Goal: Task Accomplishment & Management: Manage account settings

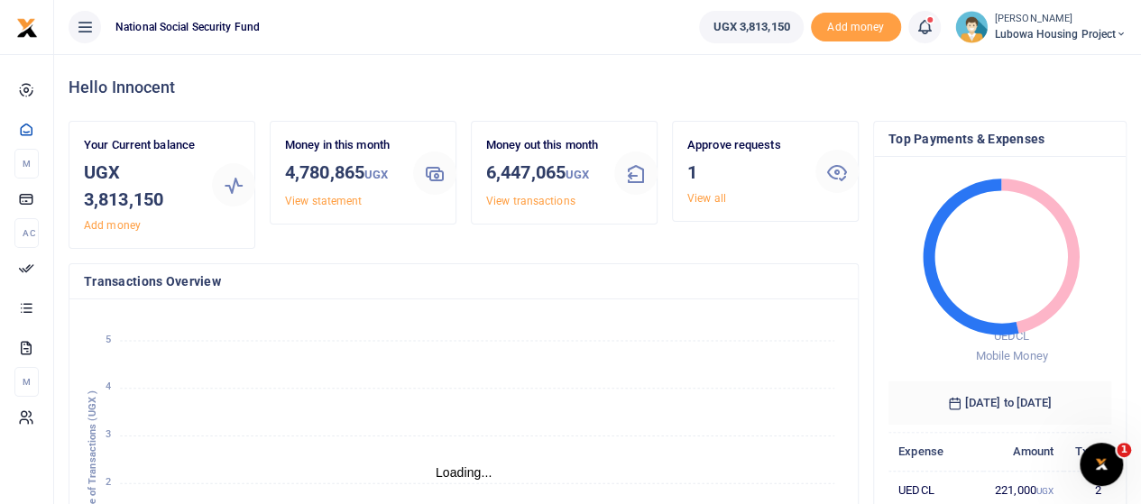
scroll to position [14, 14]
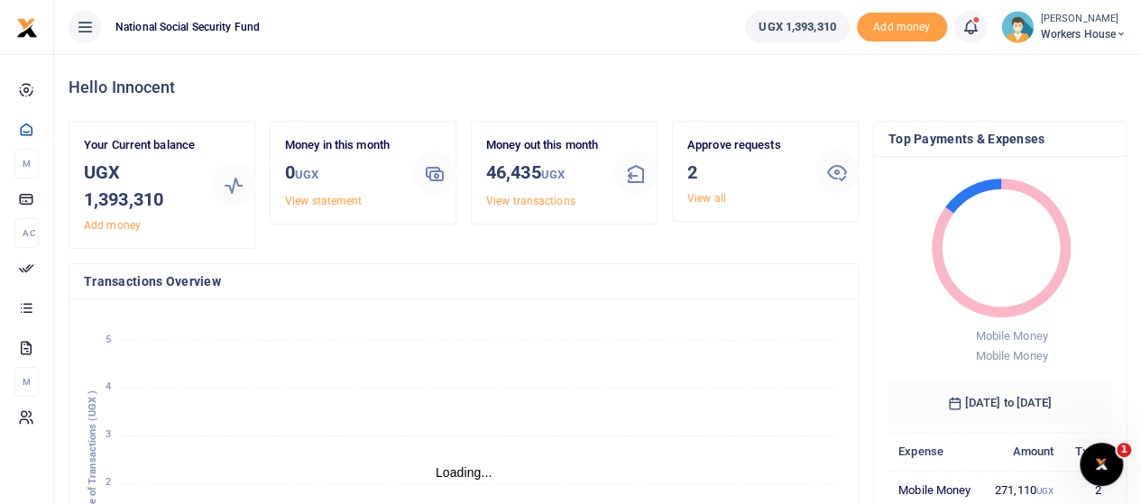
scroll to position [14, 14]
click at [714, 203] on link "View all" at bounding box center [706, 198] width 39 height 13
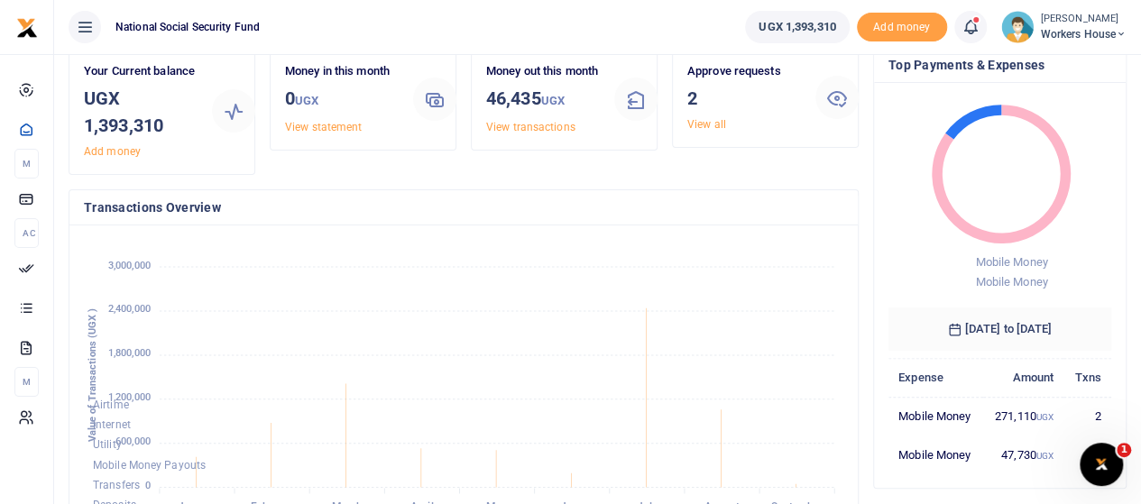
scroll to position [0, 0]
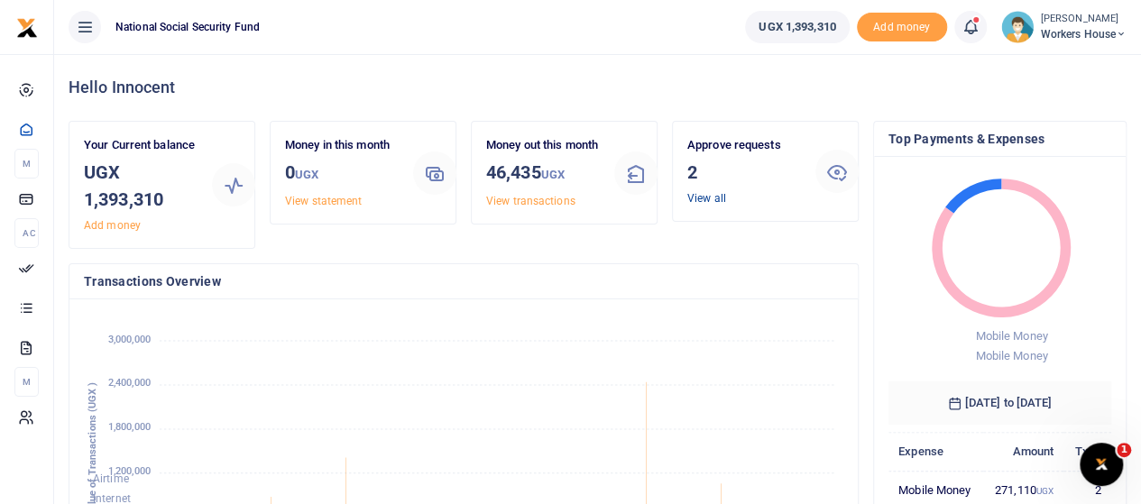
click at [710, 196] on link "View all" at bounding box center [706, 198] width 39 height 13
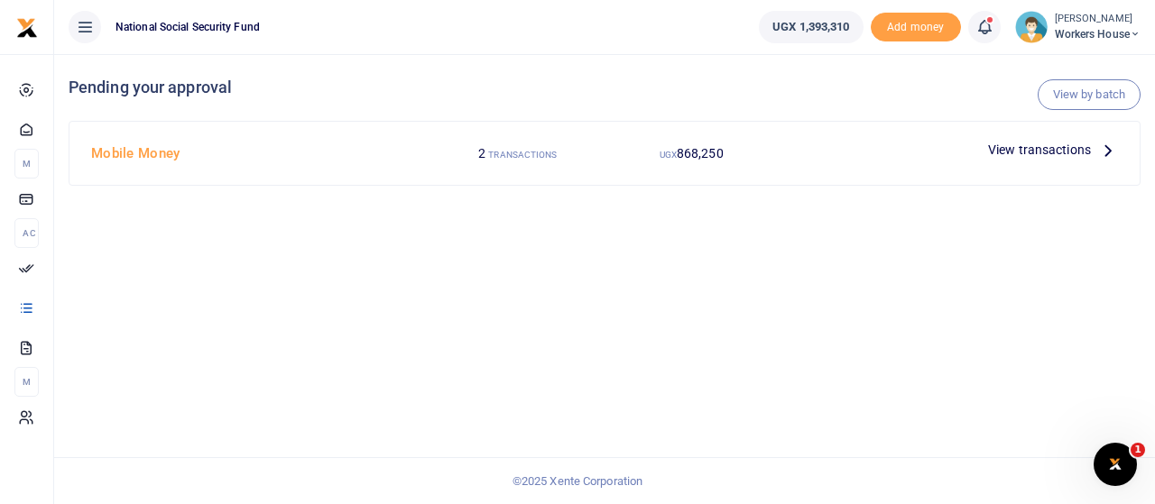
click at [534, 157] on small "TRANSACTIONS" at bounding box center [522, 155] width 69 height 10
click at [1030, 151] on span "View transactions" at bounding box center [1039, 150] width 103 height 20
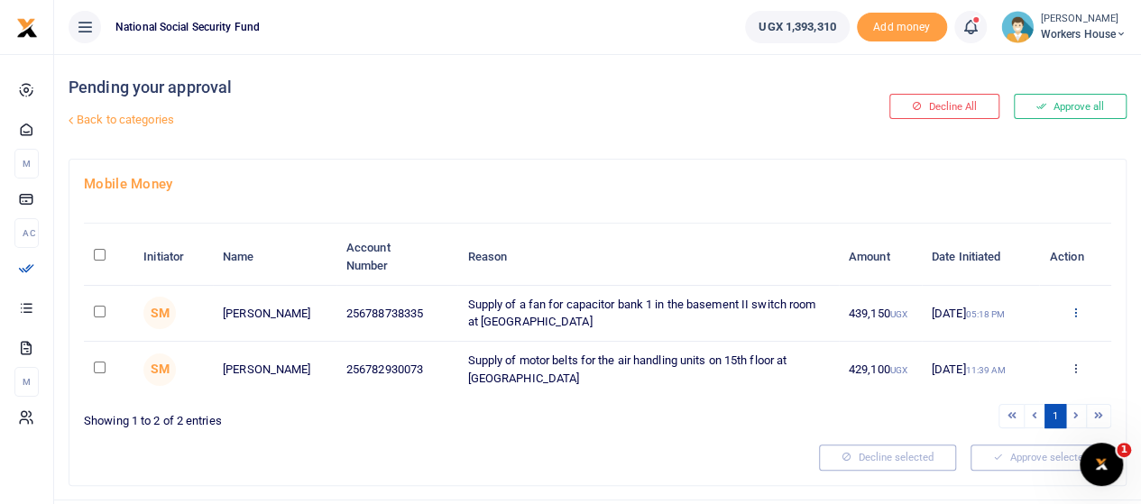
click at [1077, 310] on icon at bounding box center [1075, 312] width 12 height 13
click at [991, 343] on link "Approve" at bounding box center [1008, 341] width 143 height 25
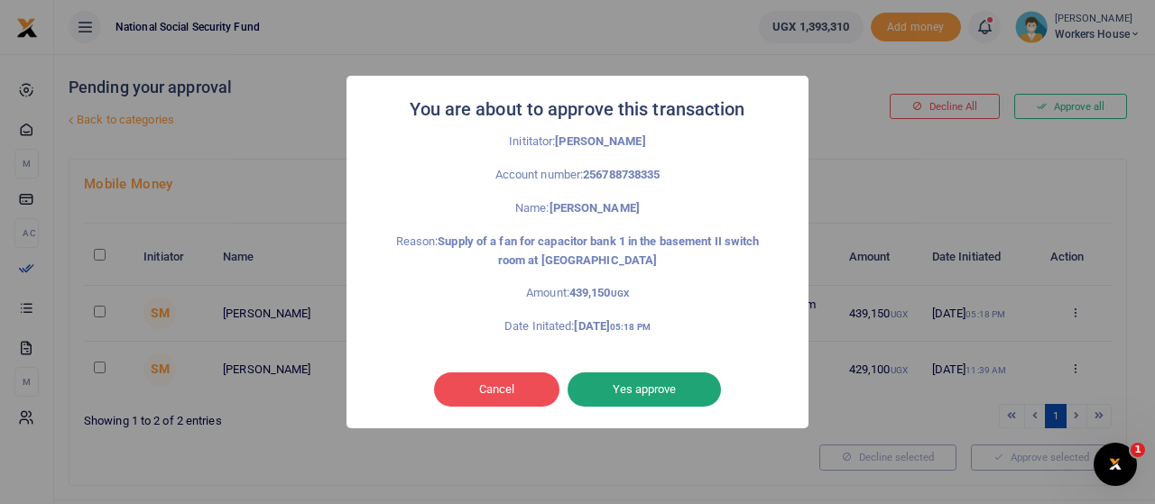
click at [653, 390] on button "Yes approve" at bounding box center [643, 390] width 153 height 34
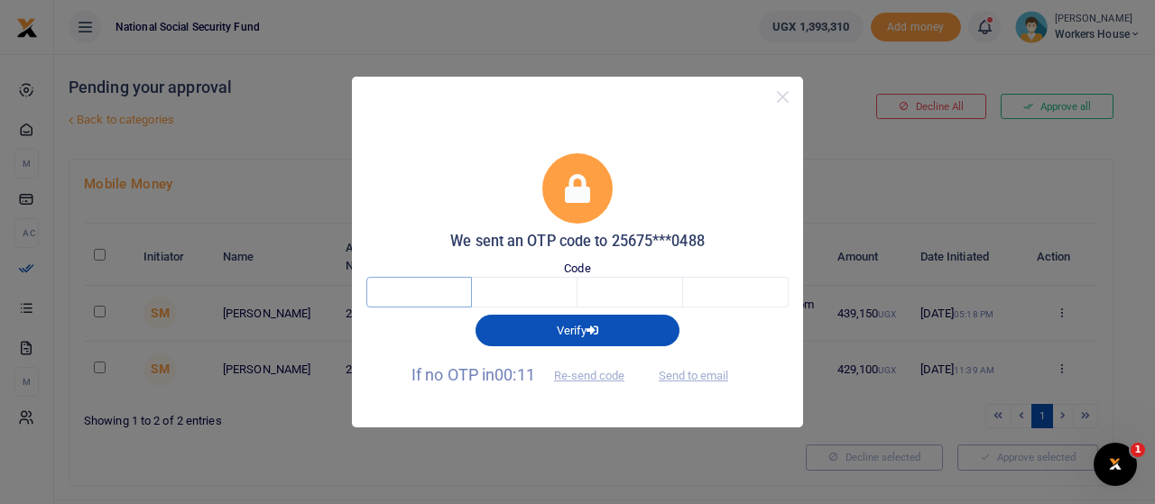
click at [426, 282] on input "text" at bounding box center [419, 292] width 106 height 31
type input "9"
type input "6"
type input "0"
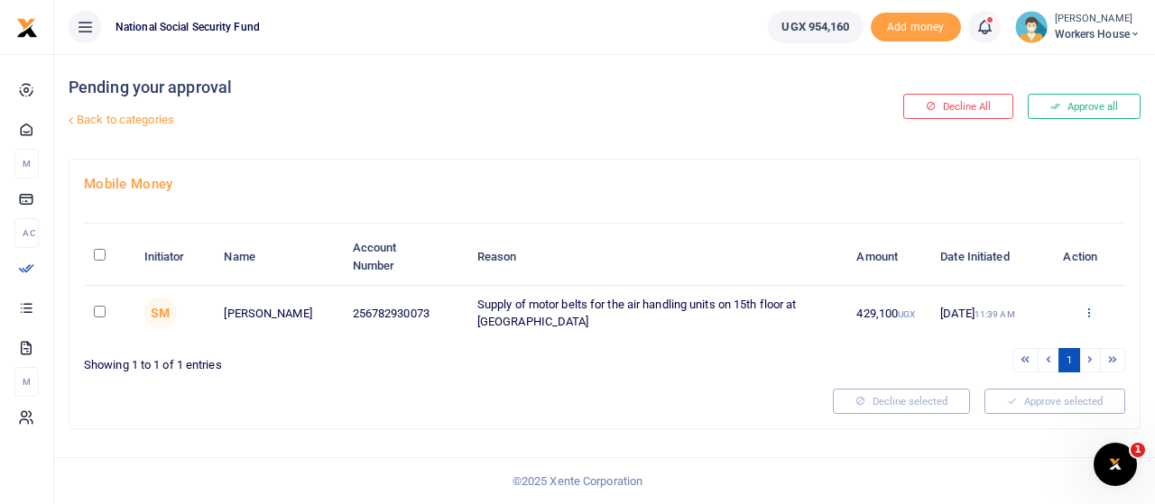
click at [1088, 309] on icon at bounding box center [1088, 312] width 12 height 13
click at [1017, 341] on link "Approve" at bounding box center [1023, 341] width 143 height 25
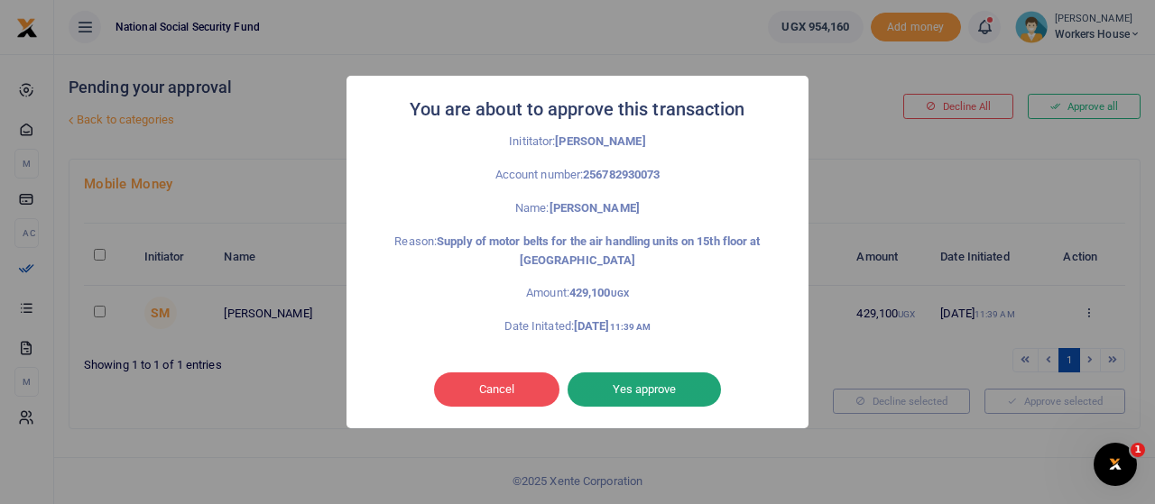
click at [671, 391] on button "Yes approve" at bounding box center [643, 390] width 153 height 34
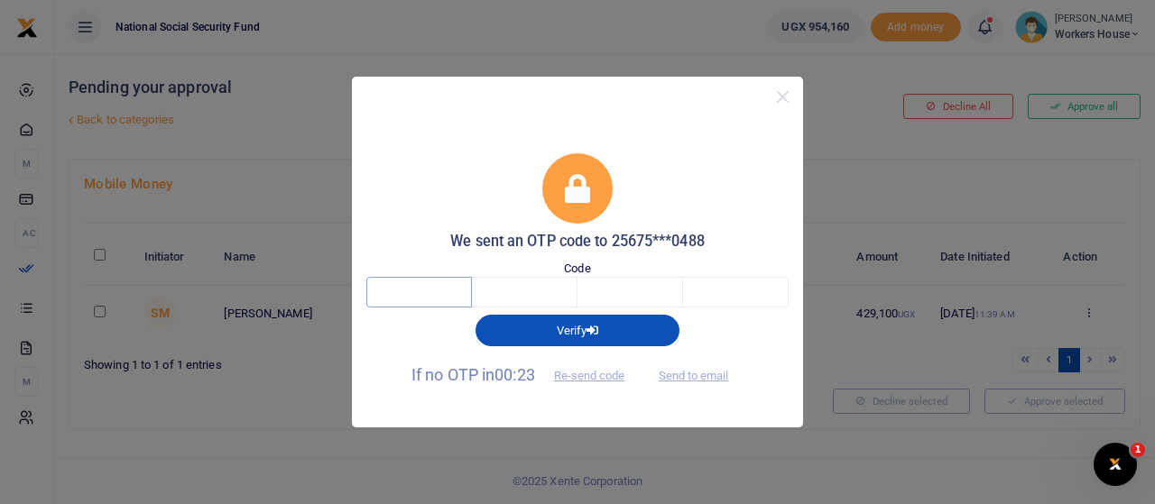
click at [428, 297] on input "text" at bounding box center [419, 292] width 106 height 31
type input "8"
type input "5"
type input "9"
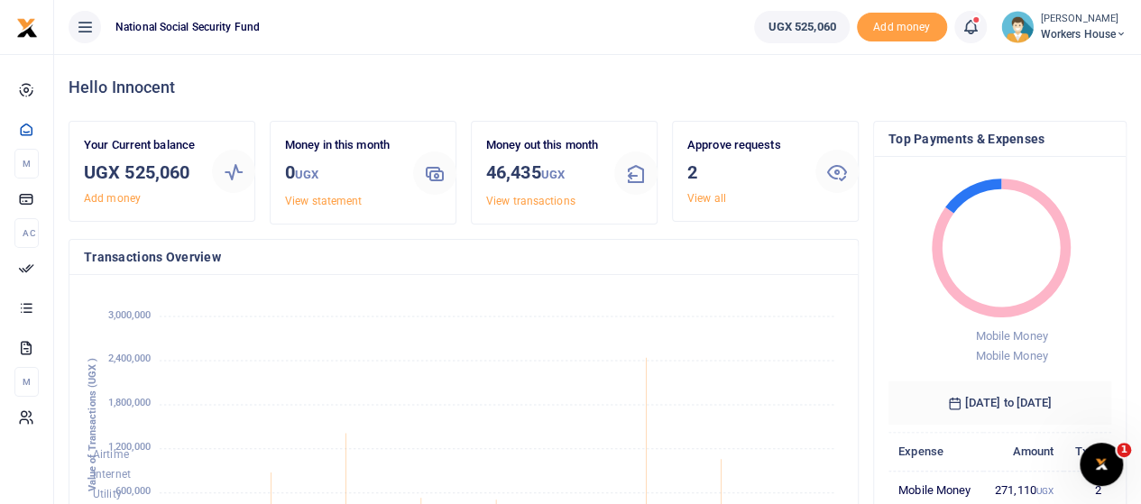
click at [709, 198] on link "View all" at bounding box center [706, 198] width 39 height 13
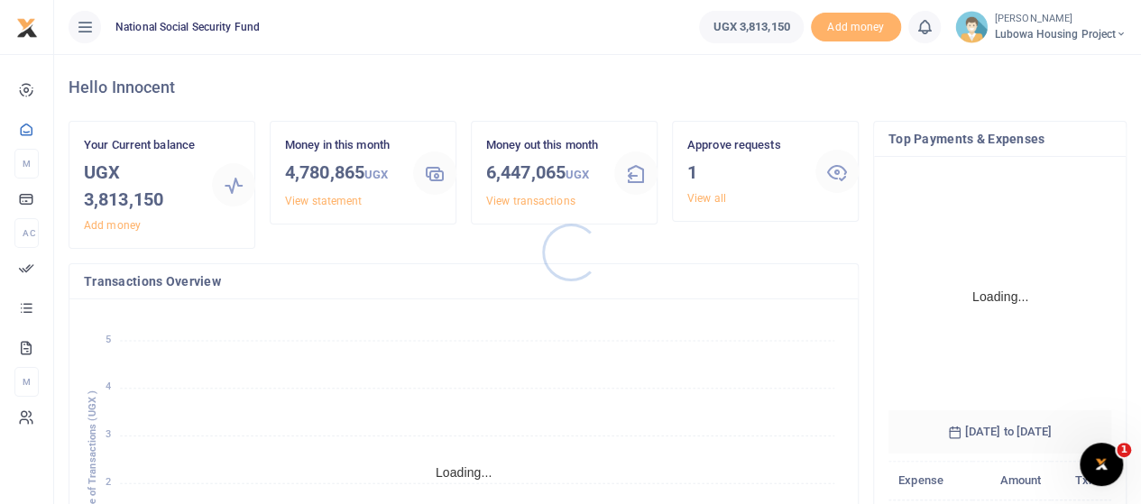
click at [703, 202] on div at bounding box center [570, 252] width 1141 height 504
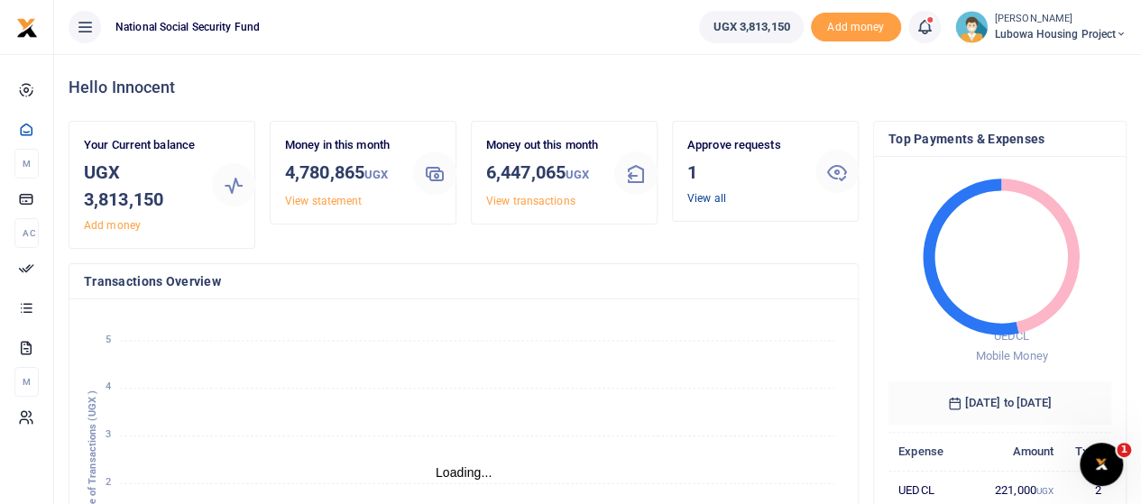
scroll to position [14, 14]
click at [704, 199] on link "View all" at bounding box center [706, 198] width 39 height 13
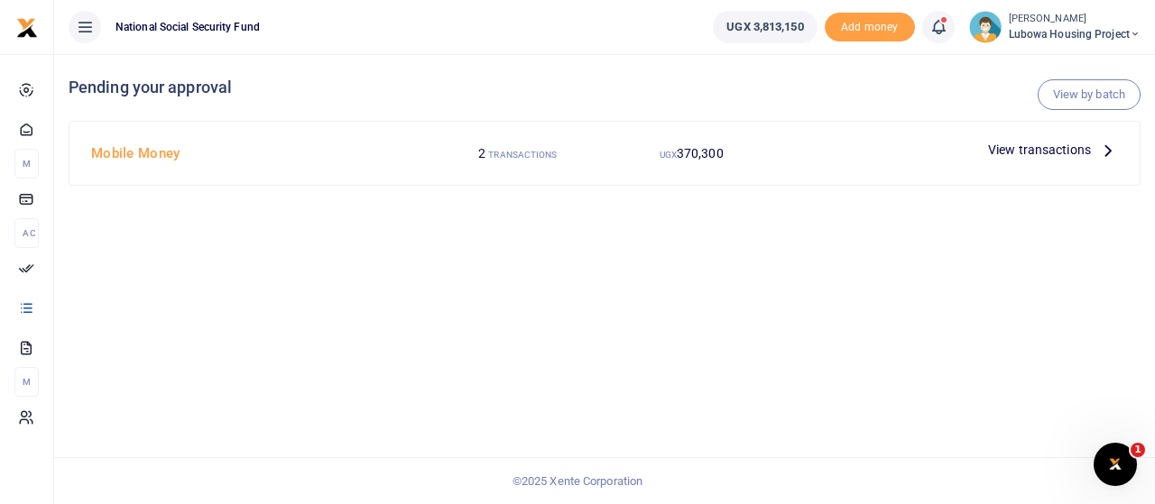
click at [1052, 147] on span "View transactions" at bounding box center [1039, 150] width 103 height 20
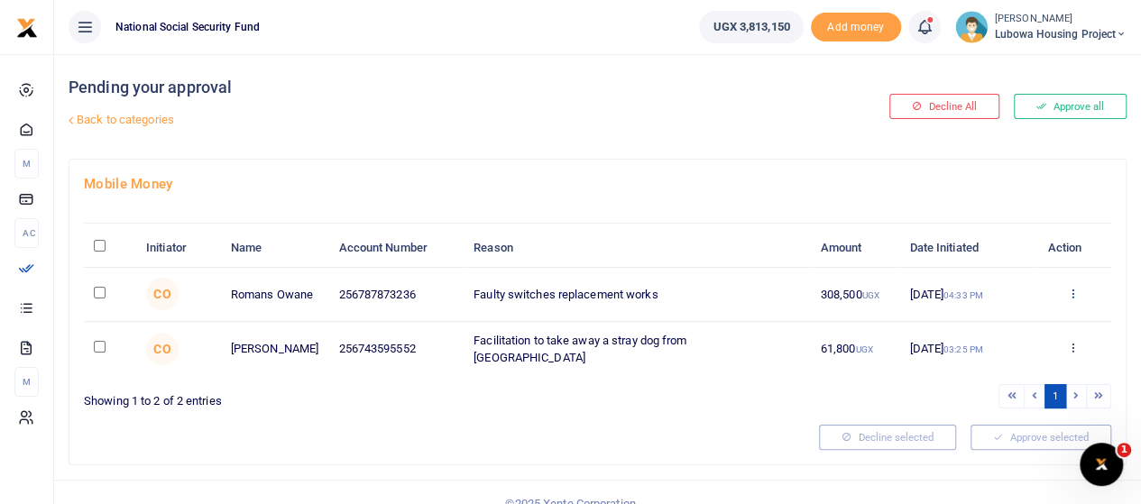
click at [1072, 290] on icon at bounding box center [1073, 293] width 12 height 13
click at [998, 319] on link "Approve" at bounding box center [1006, 323] width 143 height 25
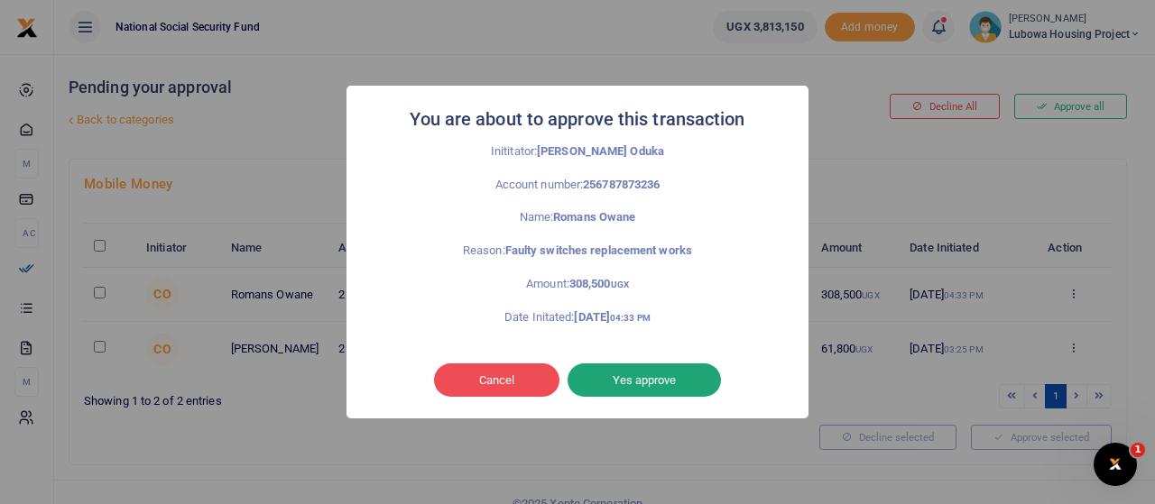
click at [643, 381] on button "Yes approve" at bounding box center [643, 380] width 153 height 34
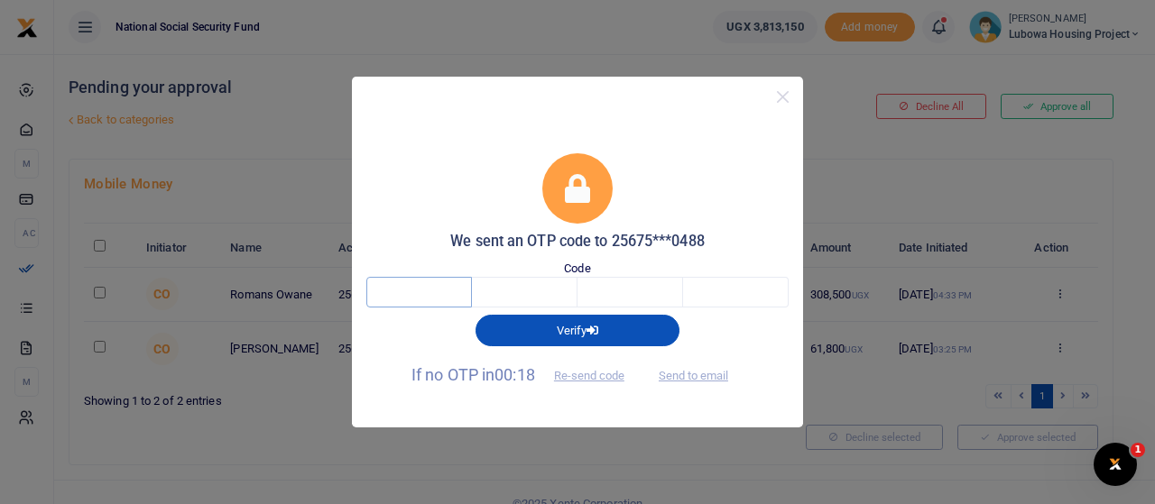
click at [421, 291] on input "text" at bounding box center [419, 292] width 106 height 31
type input "7"
type input "5"
type input "6"
type input "7"
